Goal: Information Seeking & Learning: Obtain resource

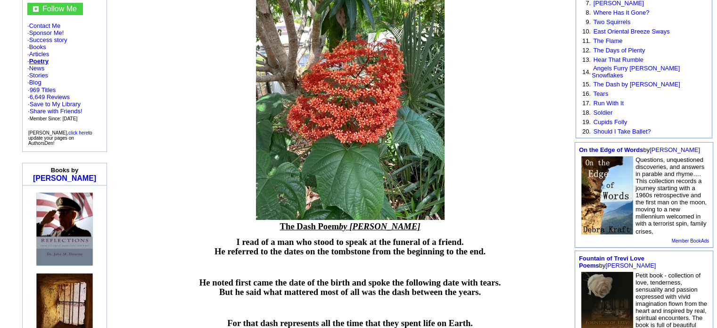
scroll to position [189, 0]
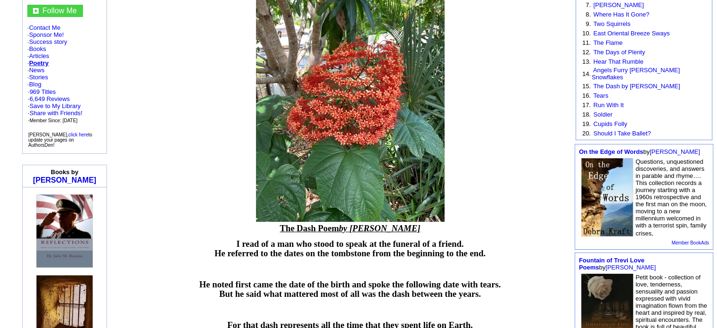
click at [263, 81] on img at bounding box center [350, 95] width 189 height 251
drag, startPoint x: 263, startPoint y: 81, endPoint x: 213, endPoint y: 81, distance: 50.0
click at [213, 81] on td at bounding box center [350, 91] width 443 height 261
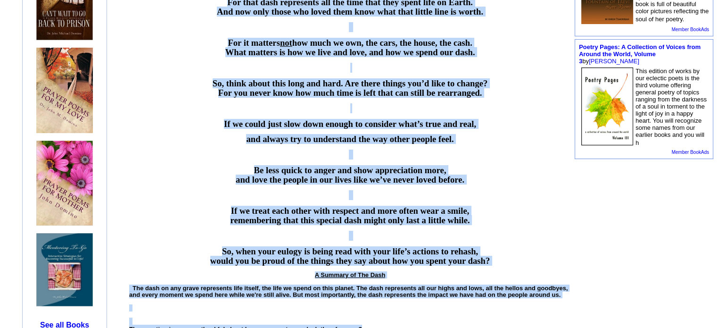
scroll to position [519, 0]
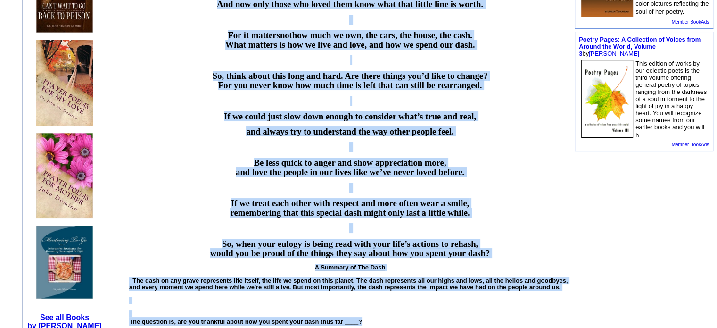
drag, startPoint x: 293, startPoint y: 126, endPoint x: 493, endPoint y: 247, distance: 233.4
click at [493, 247] on font "The Dash Poem by [PERSON_NAME] I read of a man who stood to speak at the funera…" at bounding box center [350, 254] width 442 height 722
copy font "Lor Ipsu Dolo si Ametc Adipi E sedd ei t inc utl etdol ma aliqu en adm veniamq …"
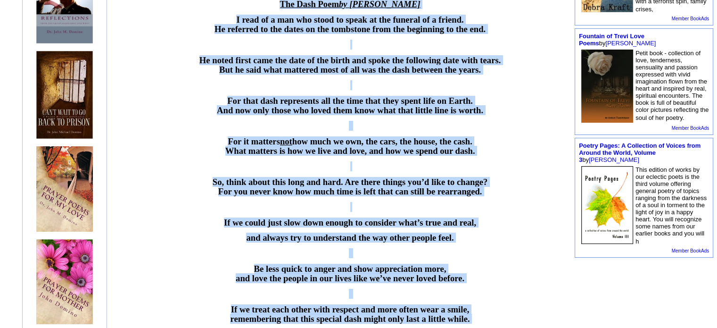
scroll to position [424, 0]
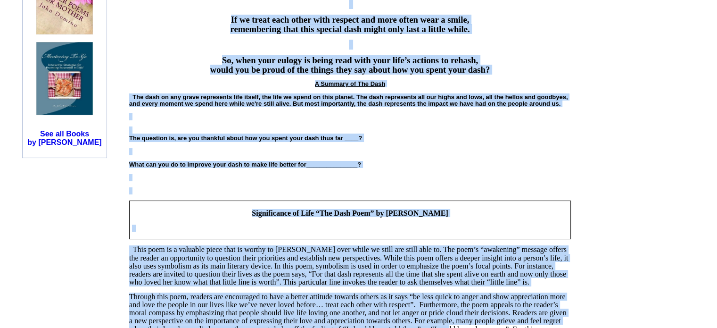
scroll to position [709, 0]
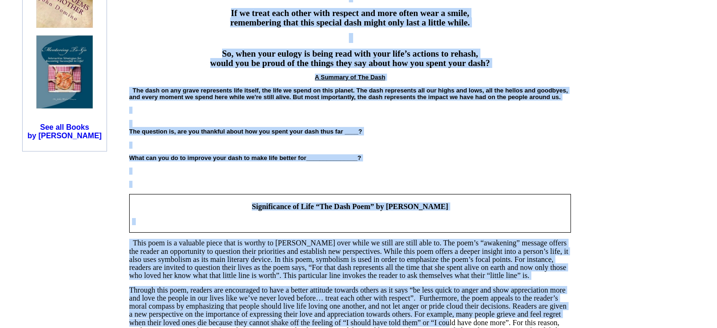
drag, startPoint x: 296, startPoint y: 127, endPoint x: 501, endPoint y: 56, distance: 216.7
click at [499, 58] on font "The Dash Poem by [PERSON_NAME] I read of a man who stood to speak at the funera…" at bounding box center [350, 64] width 442 height 722
copy font "Lor Ipsu Dolo si Ametc Adipi E sedd ei t inc utl etdol ma aliqu en adm veniamq …"
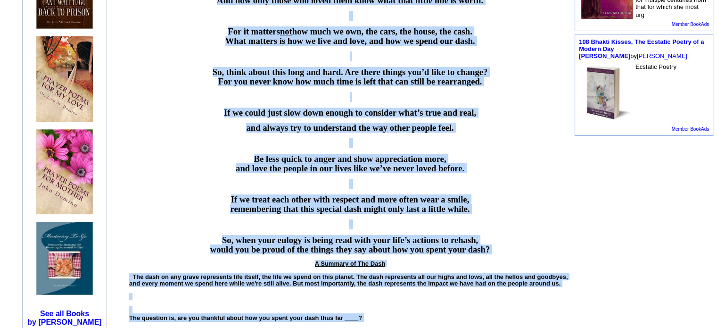
scroll to position [520, 0]
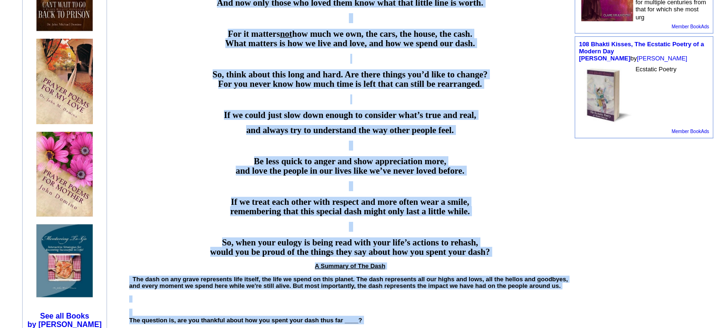
copy font "Lor Ipsu Dolo si Ametc Adipi E sedd ei t inc utl etdol ma aliqu en adm veniamq …"
click at [191, 116] on font "The Dash Poem by [PERSON_NAME] I read of a man who stood to speak at the funera…" at bounding box center [350, 253] width 442 height 722
